Goal: Information Seeking & Learning: Learn about a topic

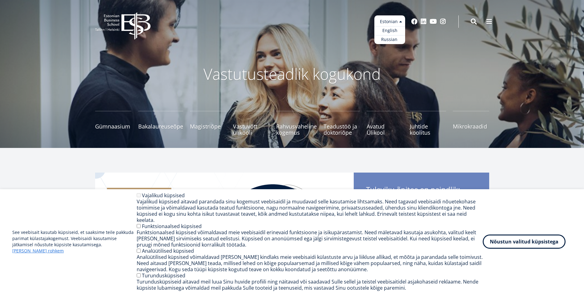
click at [401, 22] on ul "Estonian English Russian" at bounding box center [390, 29] width 31 height 29
click at [390, 31] on link "English" at bounding box center [390, 30] width 31 height 9
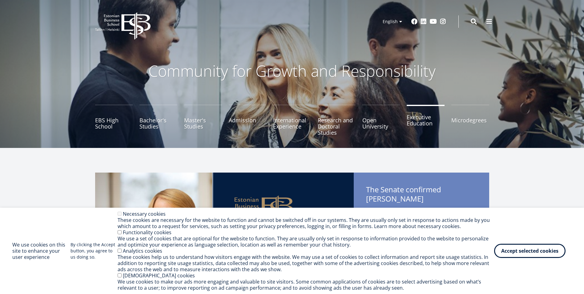
click at [420, 118] on link "Executive Education" at bounding box center [426, 120] width 38 height 31
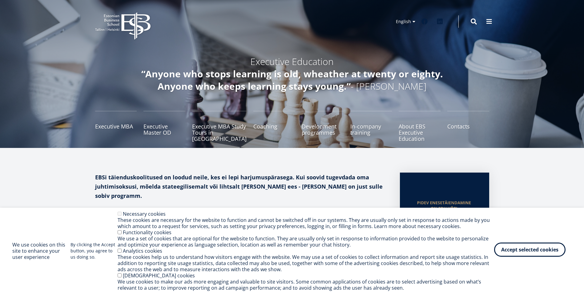
click at [525, 250] on button "Accept selected cookies" at bounding box center [529, 249] width 71 height 14
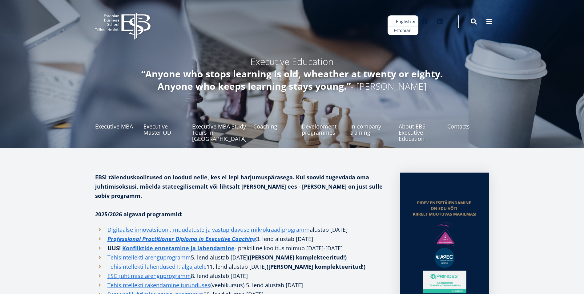
click at [406, 22] on ul "Estonian English" at bounding box center [403, 25] width 31 height 20
click at [395, 63] on h4 "Executive Education" at bounding box center [292, 61] width 326 height 12
click at [309, 130] on link "Development programmes" at bounding box center [323, 126] width 42 height 31
